Goal: Information Seeking & Learning: Learn about a topic

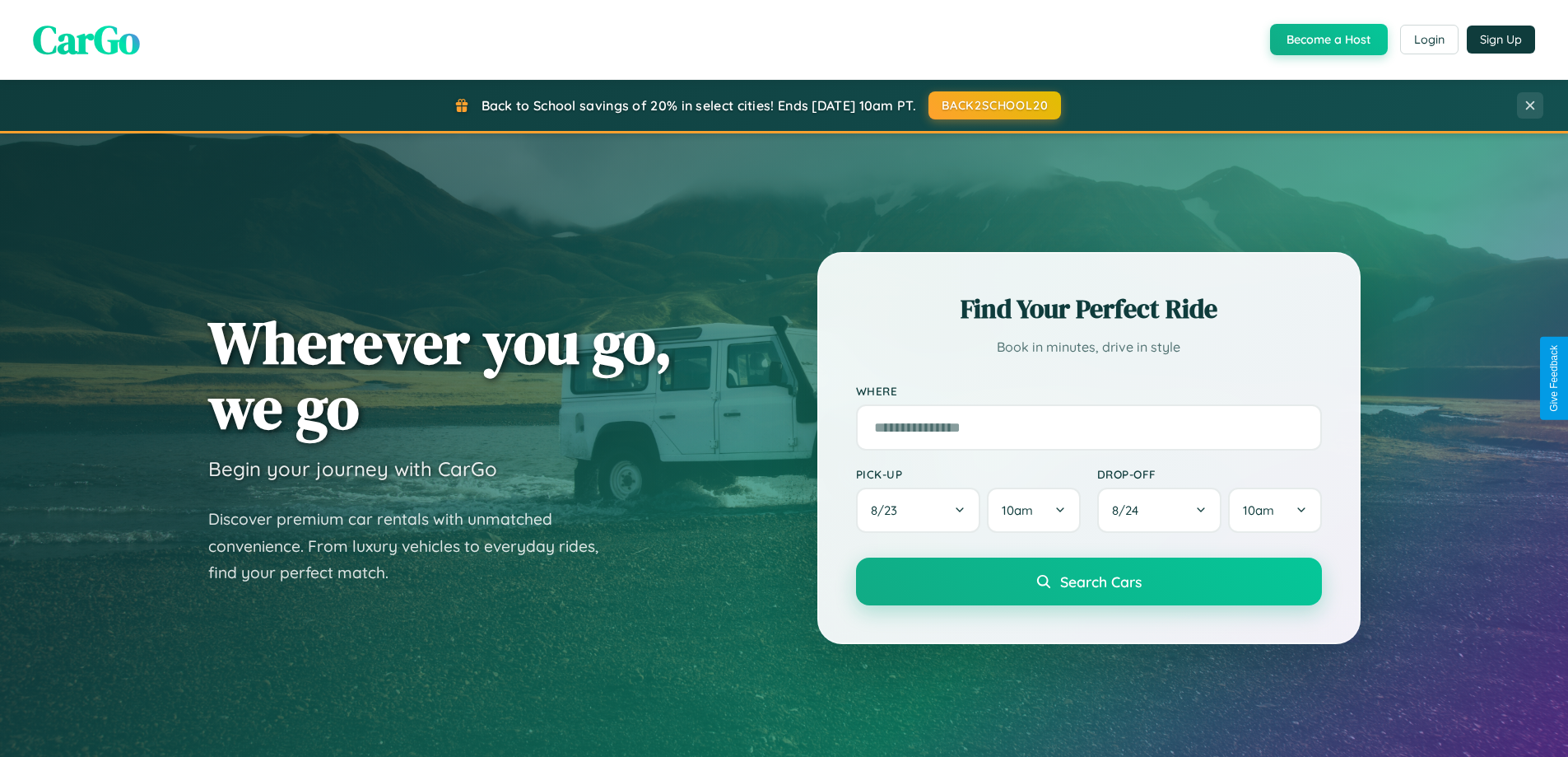
scroll to position [3168, 0]
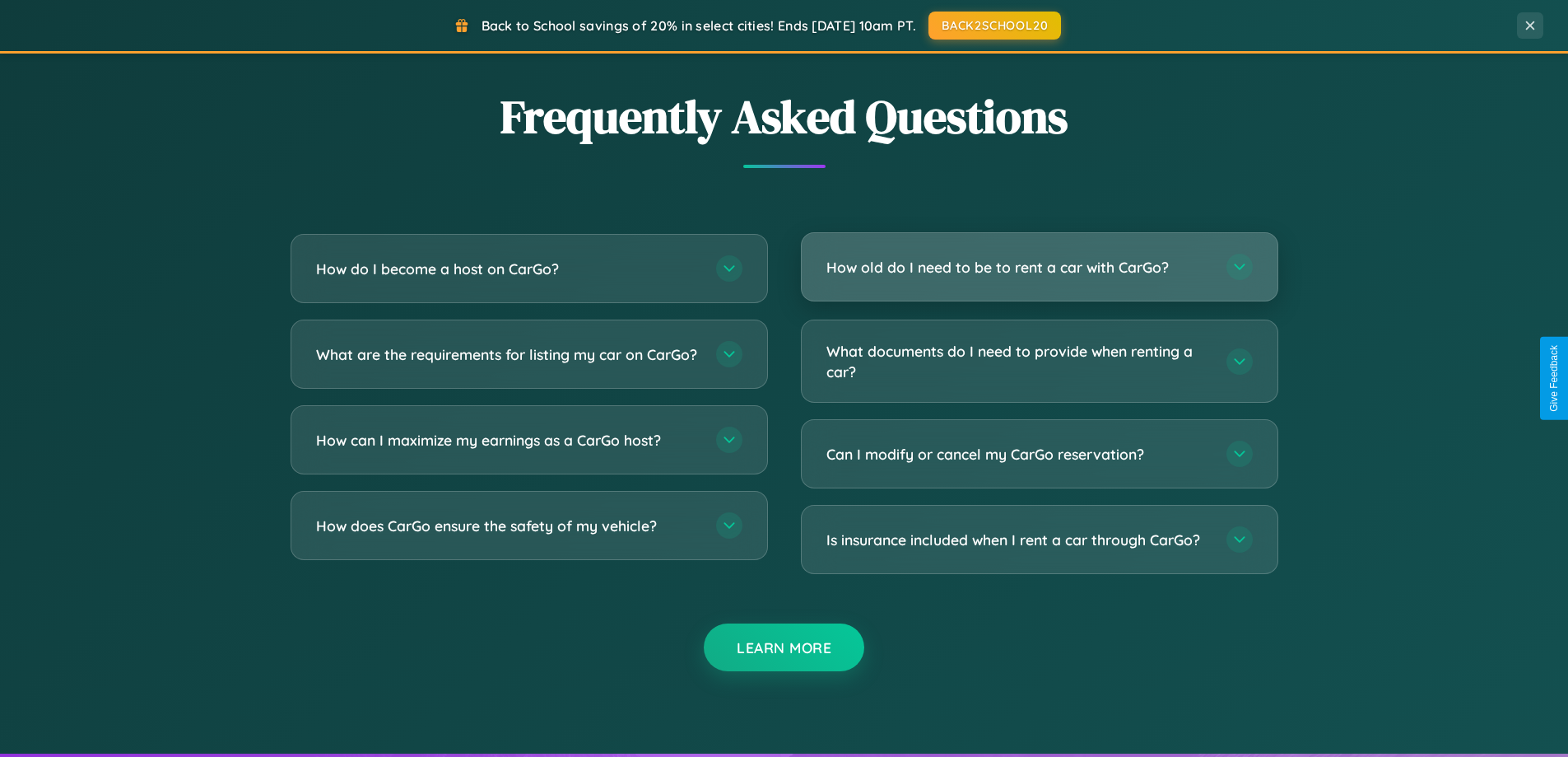
click at [1039, 267] on h3 "How old do I need to be to rent a car with CarGo?" at bounding box center [1019, 267] width 384 height 21
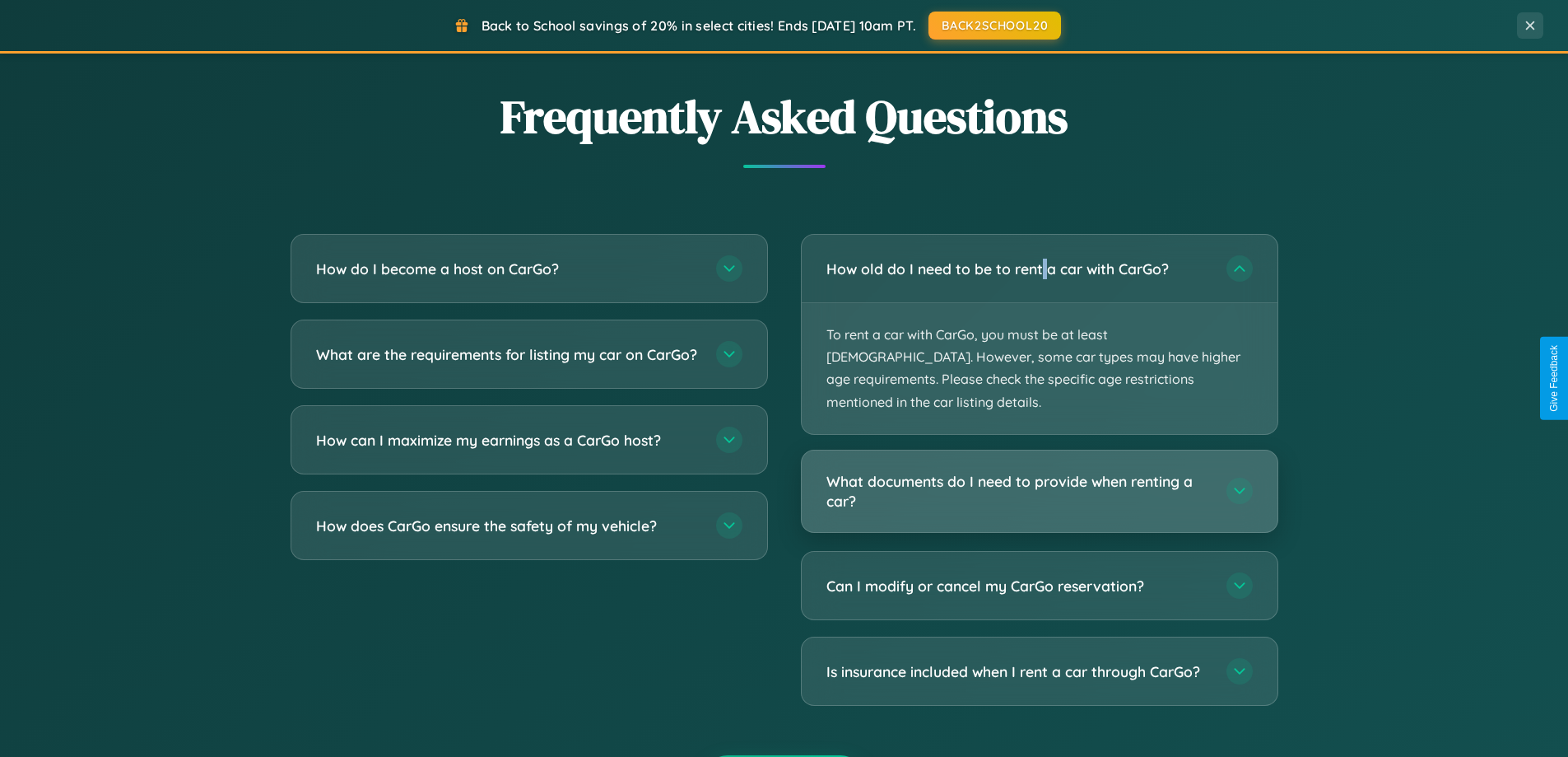
click at [1039, 471] on h3 "What documents do I need to provide when renting a car?" at bounding box center [1019, 491] width 384 height 41
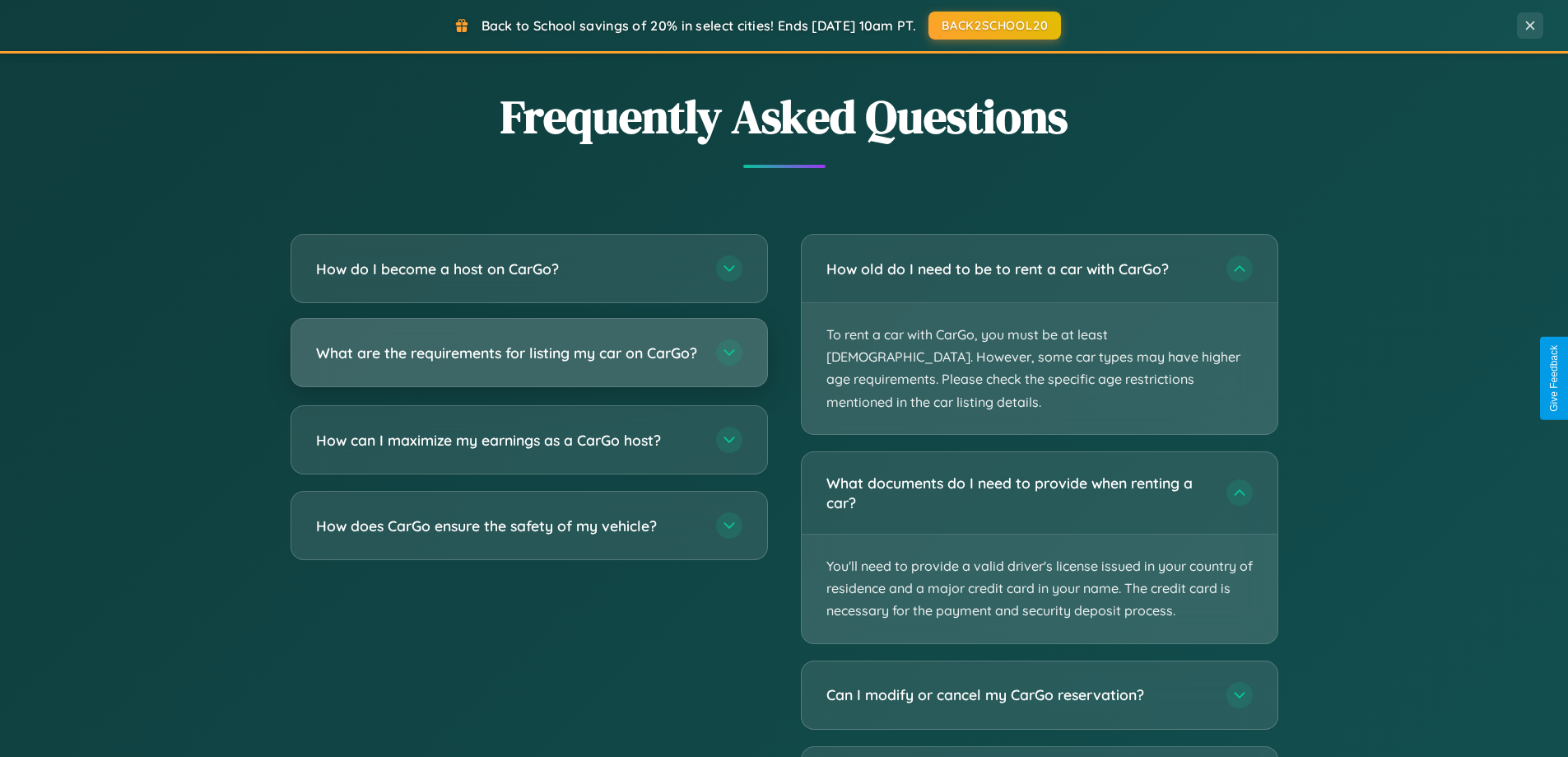
click at [528, 361] on h3 "What are the requirements for listing my car on CarGo?" at bounding box center [508, 353] width 384 height 21
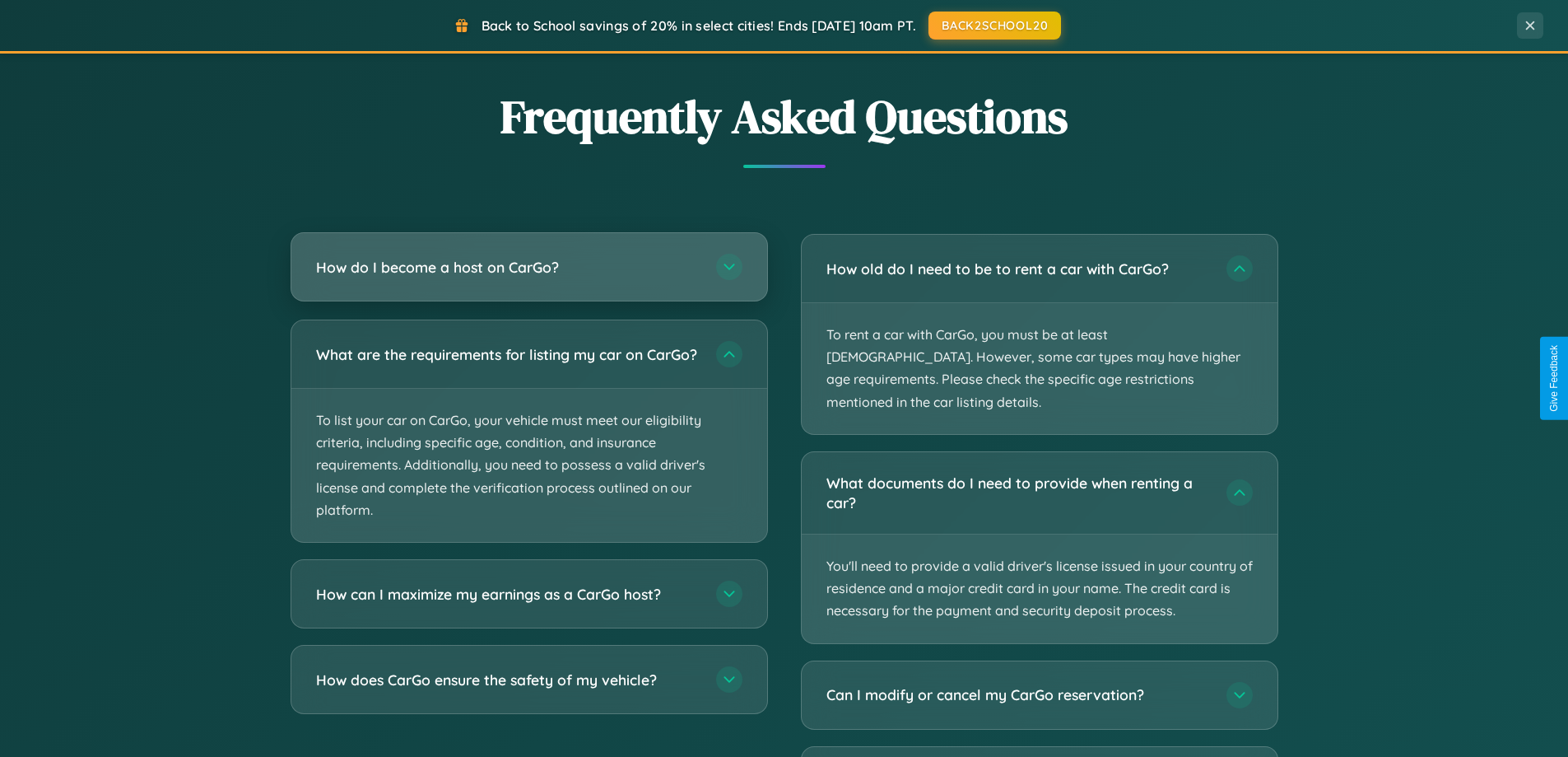
click at [528, 268] on h3 "How do I become a host on CarGo?" at bounding box center [508, 267] width 384 height 21
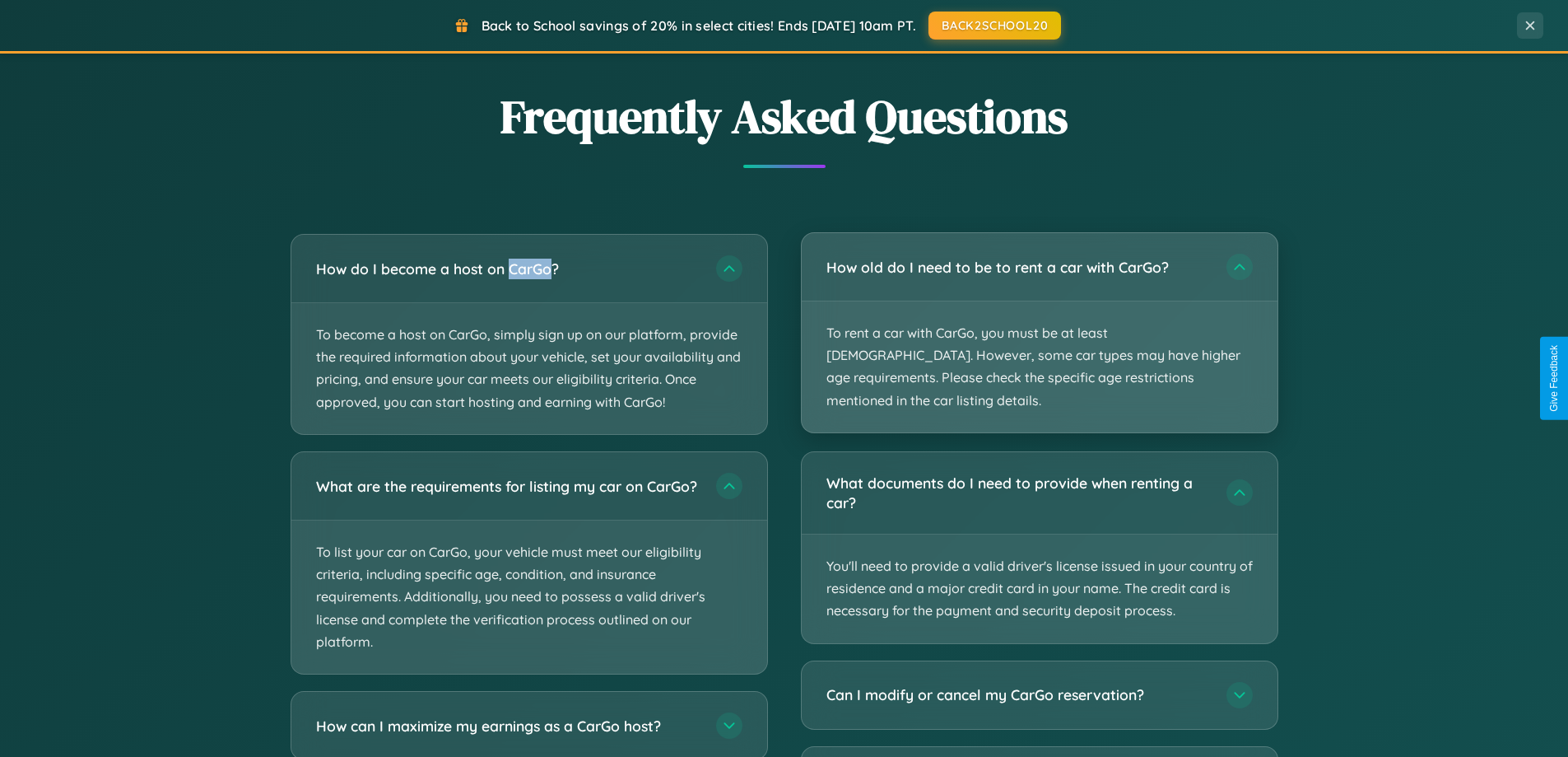
click at [1039, 321] on p "To rent a car with CarGo, you must be at least [DEMOGRAPHIC_DATA]. However, som…" at bounding box center [1040, 366] width 476 height 131
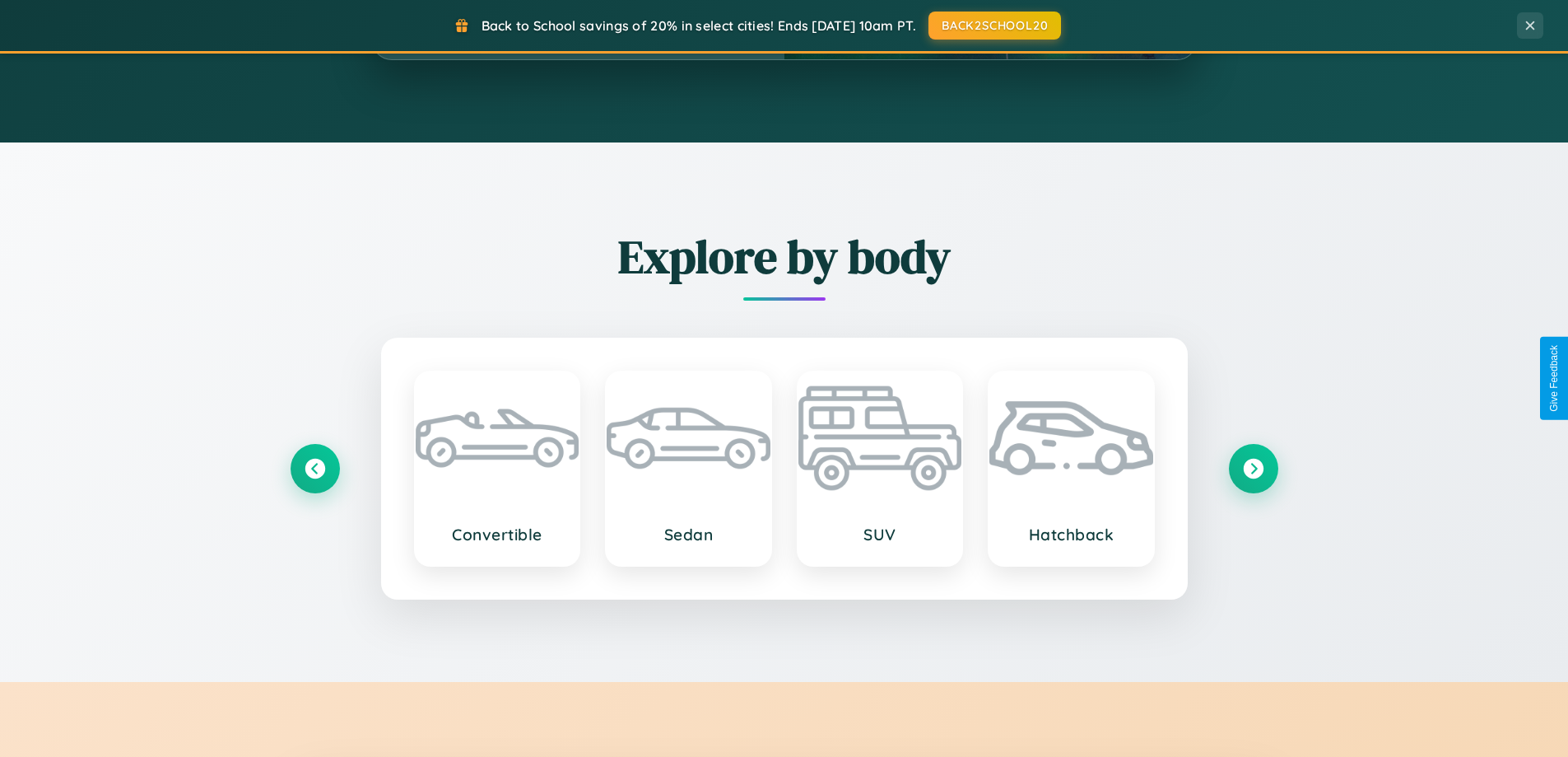
scroll to position [709, 0]
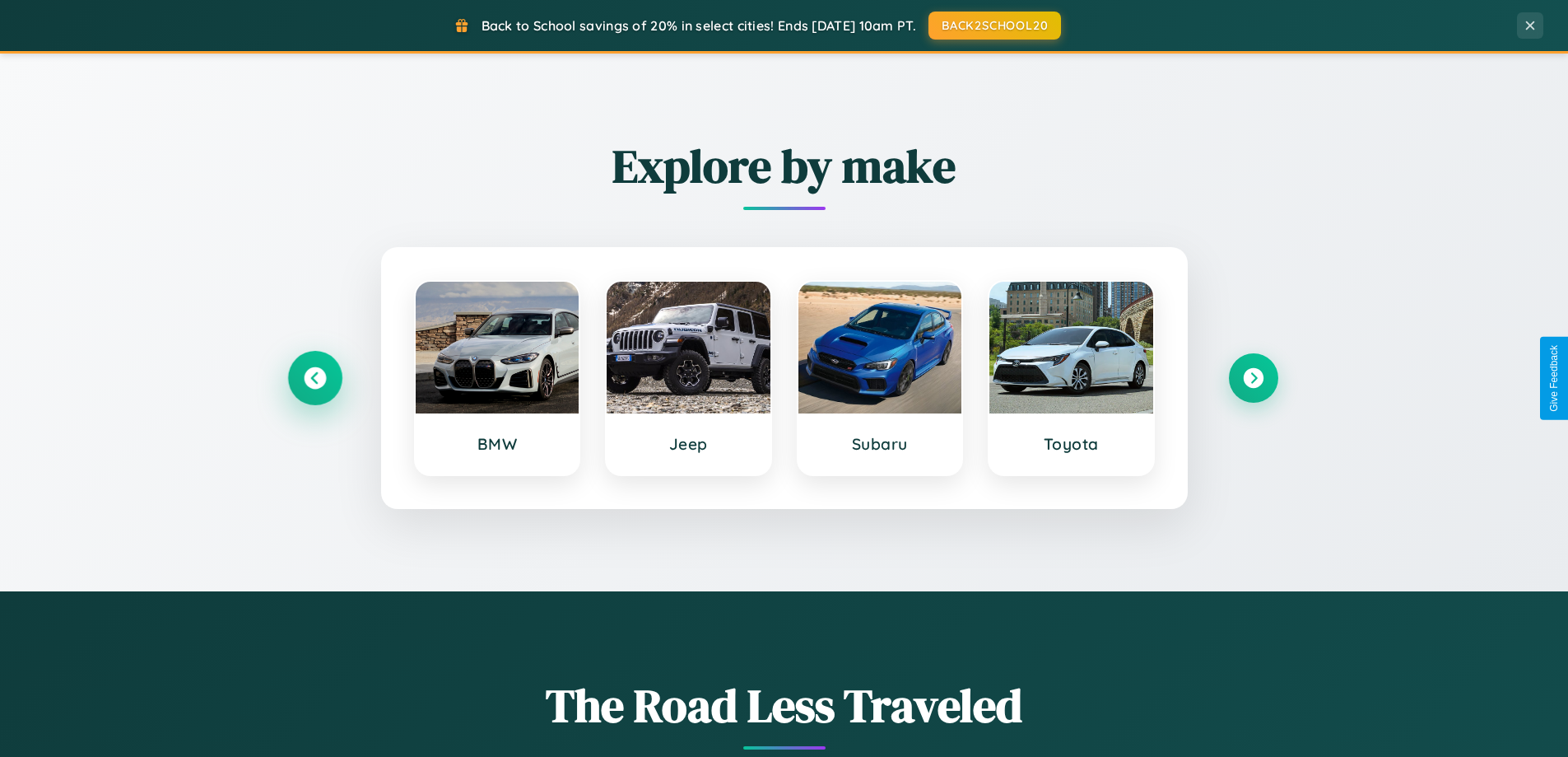
click at [315, 378] on icon at bounding box center [315, 378] width 22 height 22
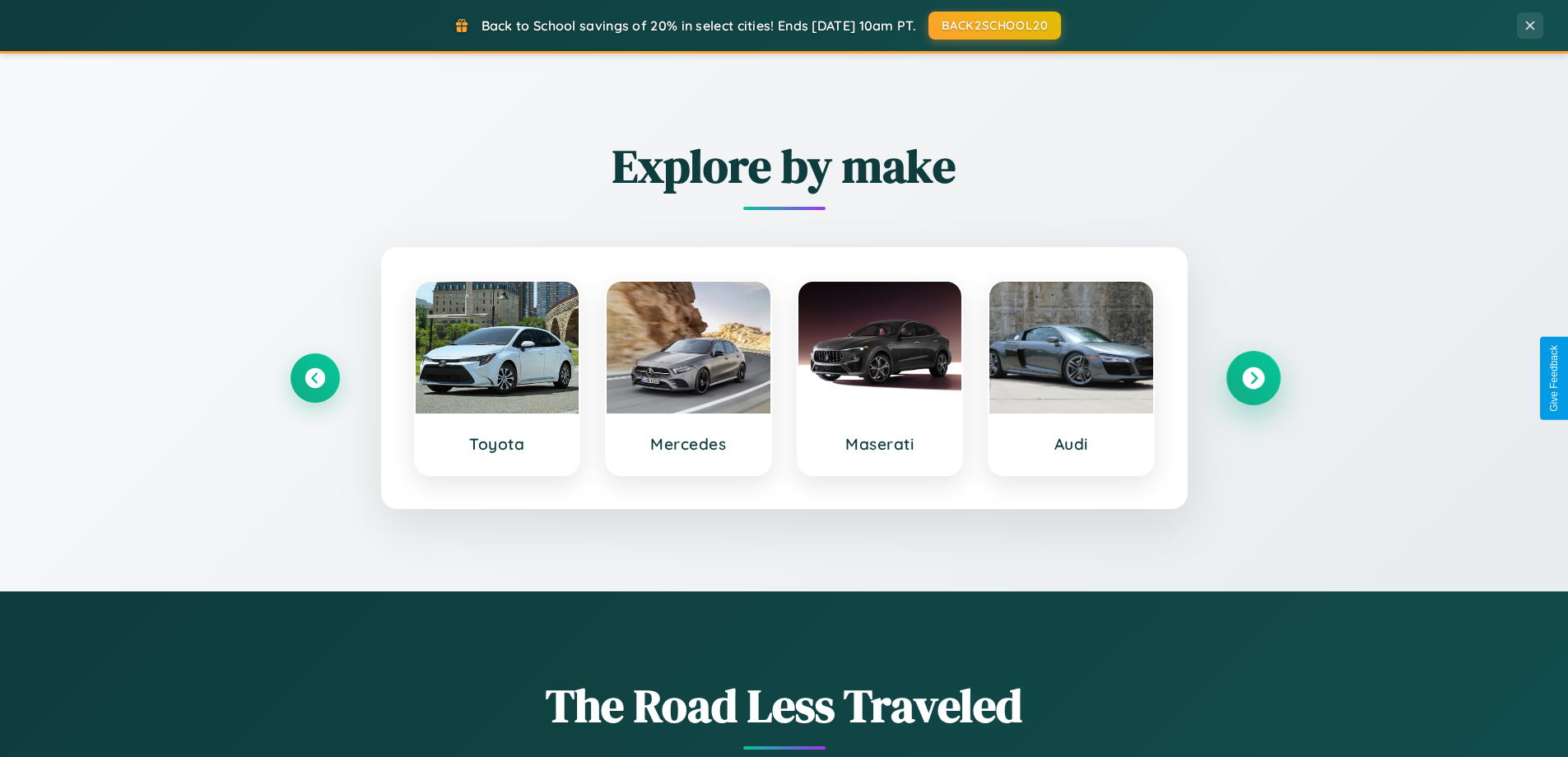
click at [1253, 378] on icon at bounding box center [1253, 378] width 22 height 22
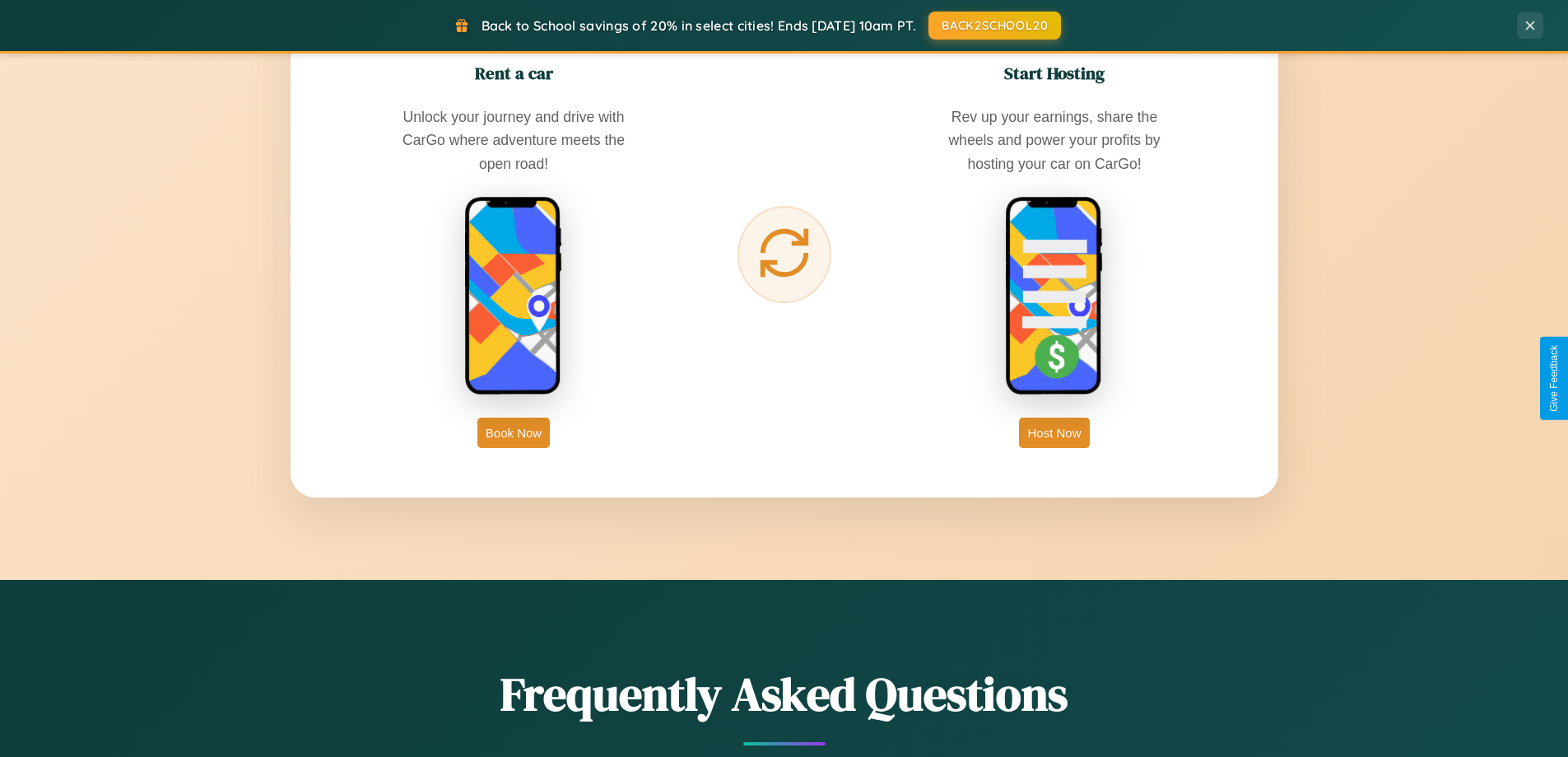
scroll to position [2646, 0]
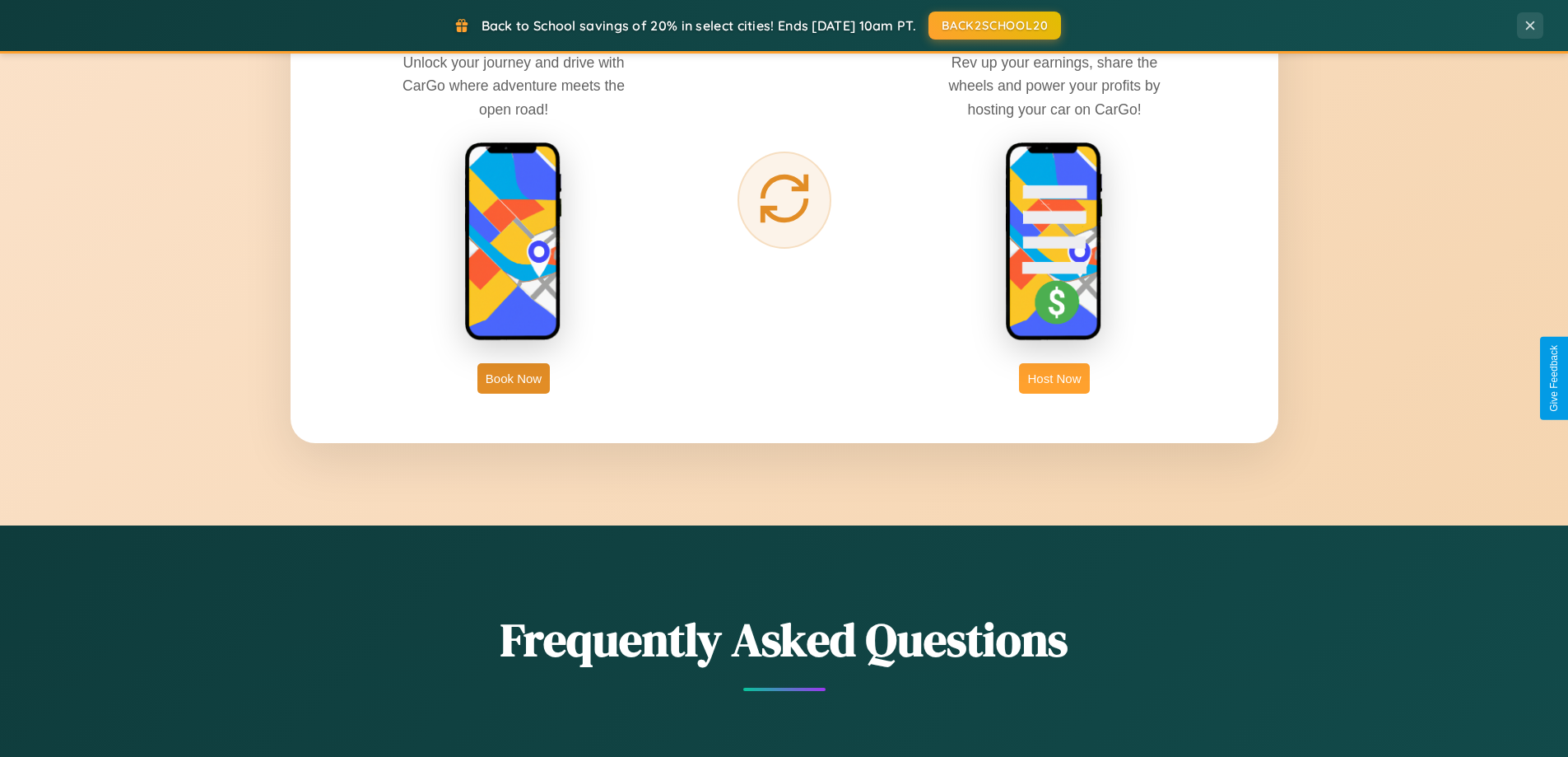
click at [1054, 378] on button "Host Now" at bounding box center [1053, 378] width 70 height 30
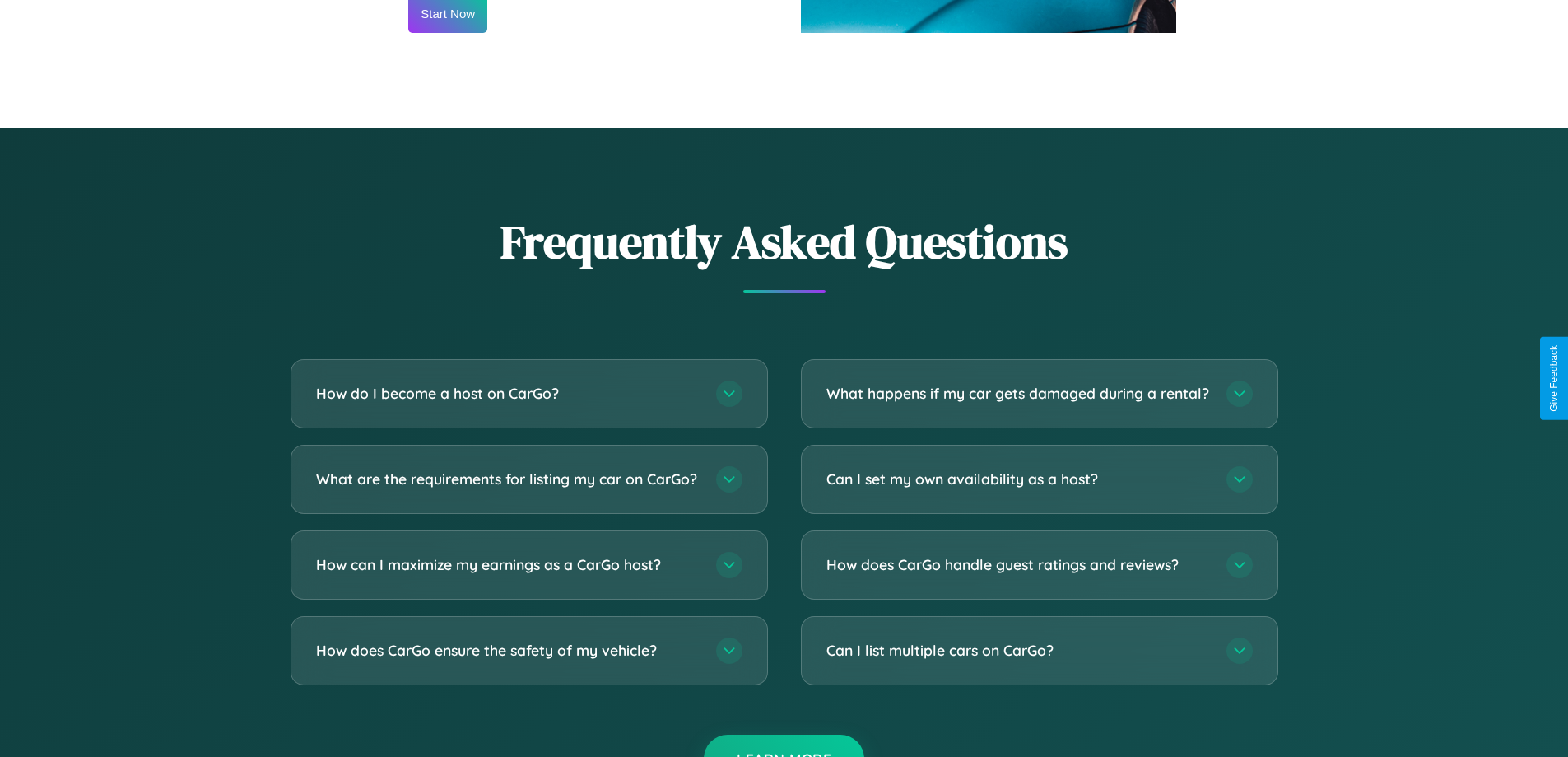
scroll to position [2226, 0]
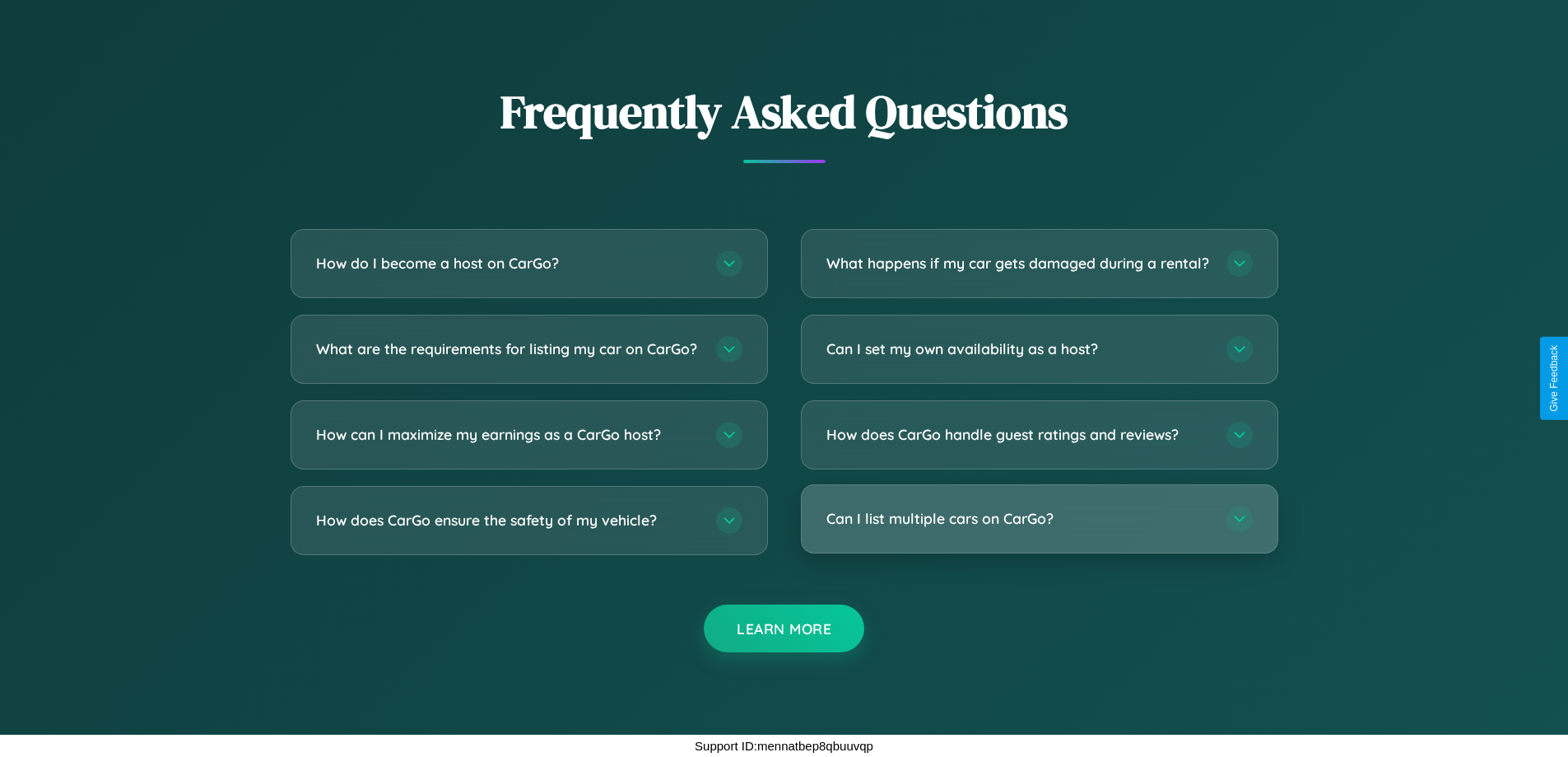
click at [1039, 519] on h3 "Can I list multiple cars on CarGo?" at bounding box center [1019, 518] width 384 height 21
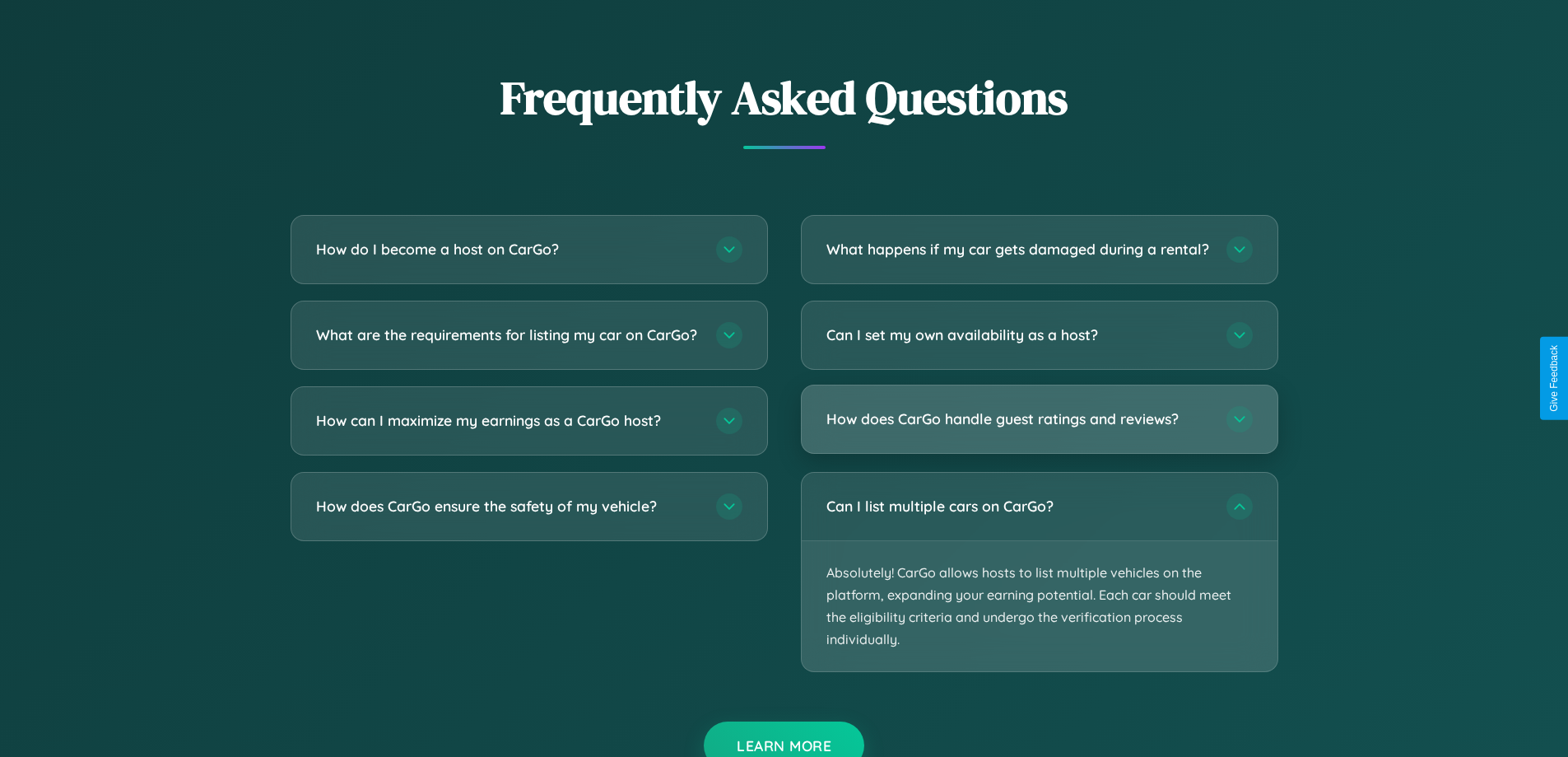
click at [1039, 429] on h3 "How does CarGo handle guest ratings and reviews?" at bounding box center [1019, 419] width 384 height 21
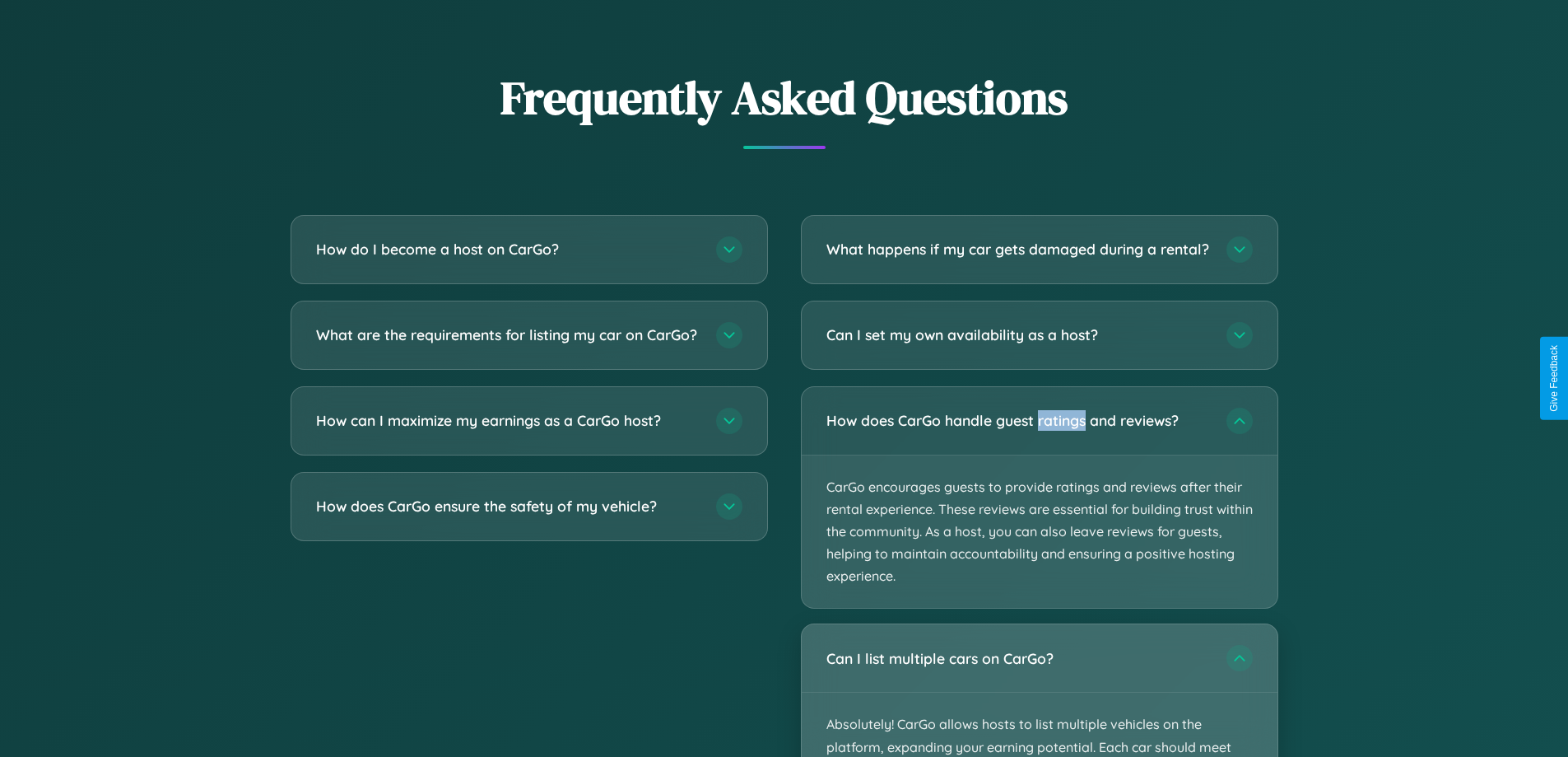
click at [1039, 691] on div "Can I list multiple cars on CarGo?" at bounding box center [1040, 658] width 476 height 67
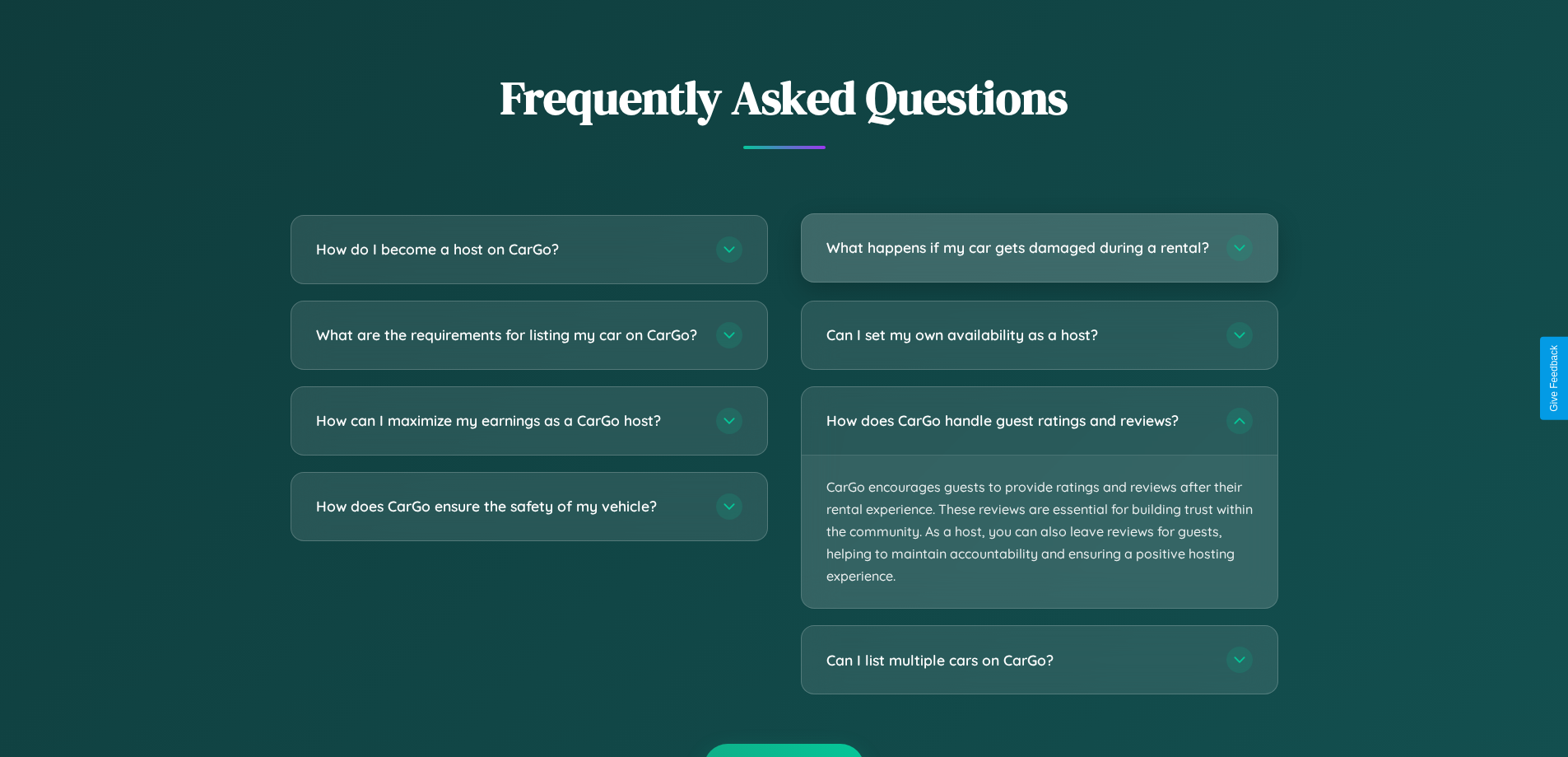
click at [1039, 256] on h3 "What happens if my car gets damaged during a rental?" at bounding box center [1019, 247] width 384 height 21
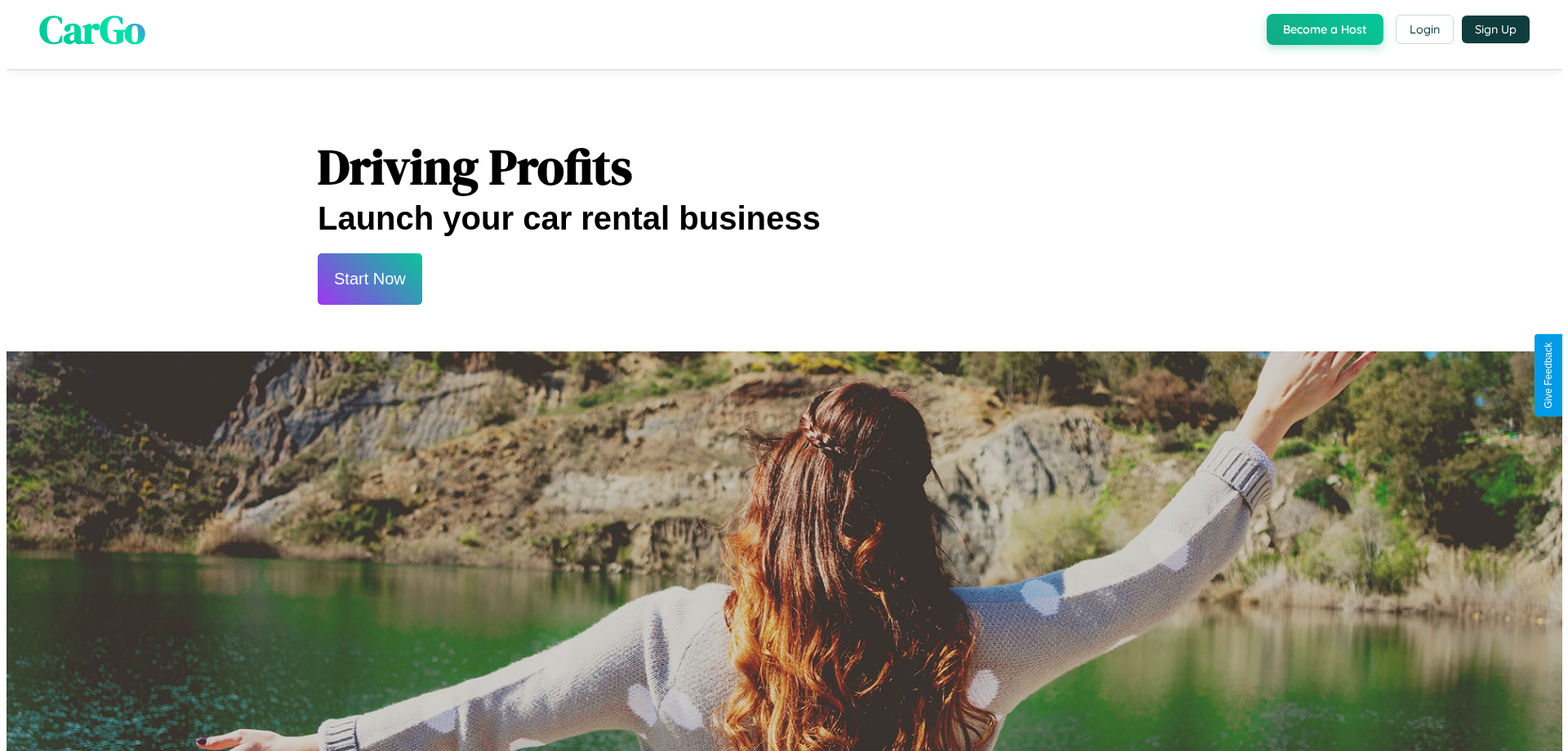
scroll to position [0, 0]
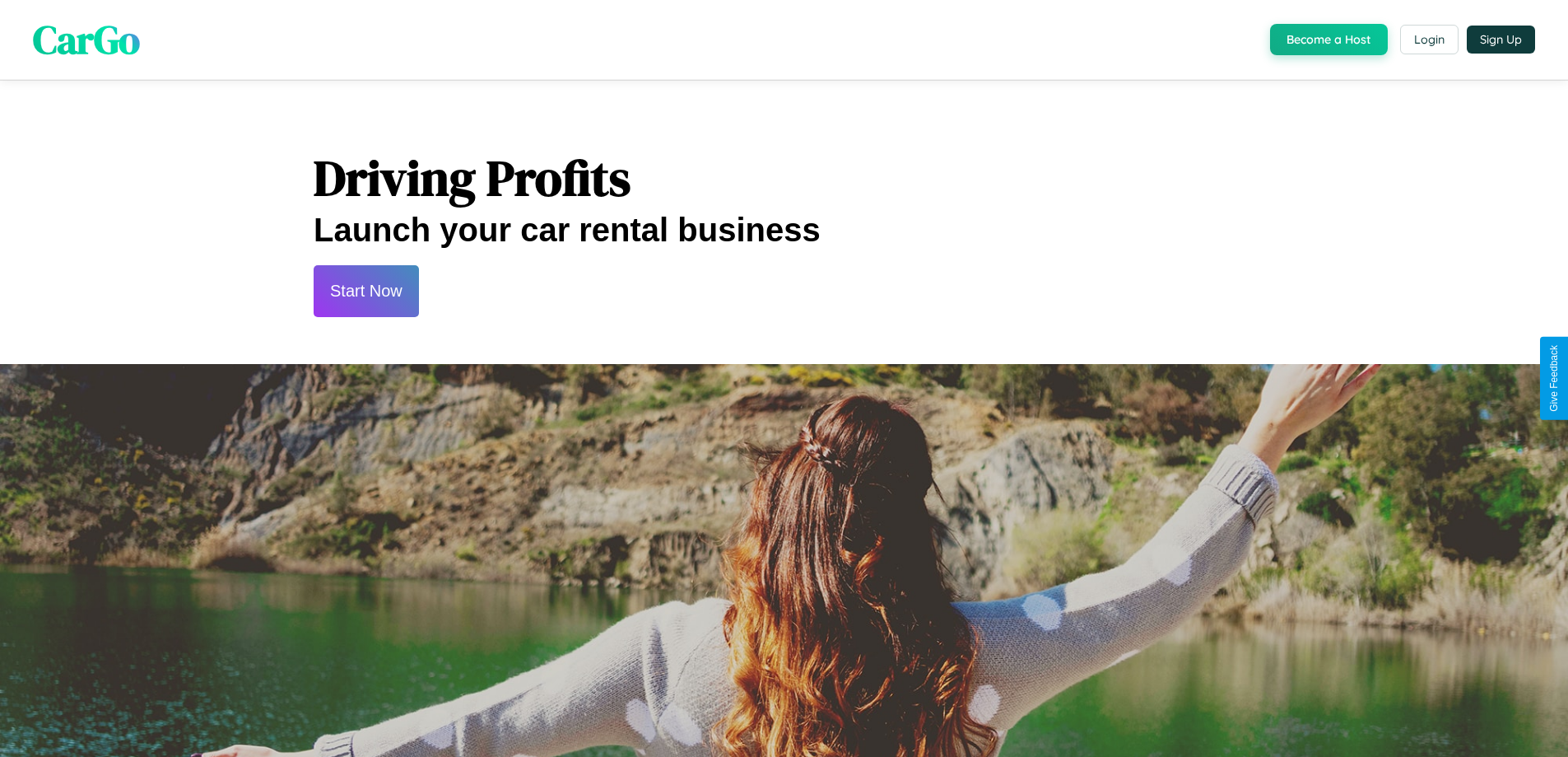
click at [366, 291] on button "Start Now" at bounding box center [367, 291] width 106 height 52
